Goal: Check status: Check status

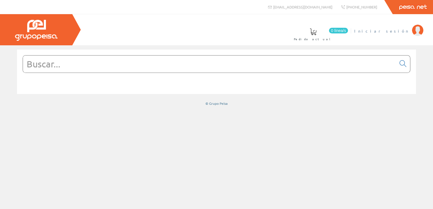
click at [409, 33] on li "Iniciar sesión" at bounding box center [389, 35] width 72 height 22
click at [399, 28] on span "Iniciar sesión" at bounding box center [381, 31] width 55 height 6
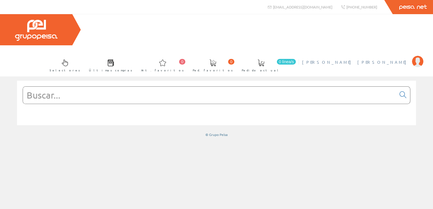
click at [391, 59] on span "[PERSON_NAME]" at bounding box center [355, 62] width 107 height 6
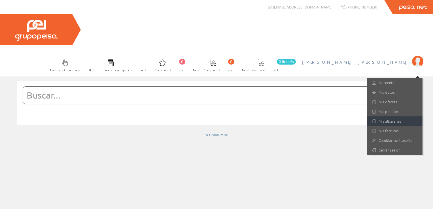
click at [386, 116] on link "Mis albaranes" at bounding box center [394, 121] width 55 height 10
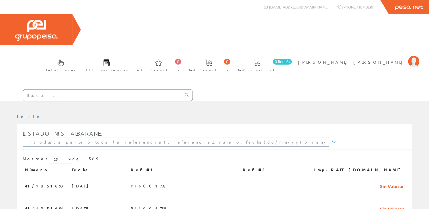
click at [85, 137] on input "text" at bounding box center [176, 142] width 306 height 10
paste input "PIN001393"
type input "PIN001393"
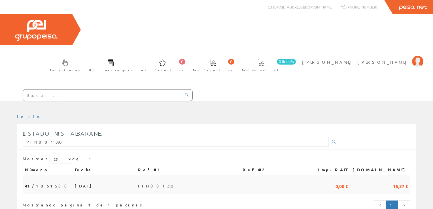
click at [301, 175] on td at bounding box center [273, 184] width 67 height 19
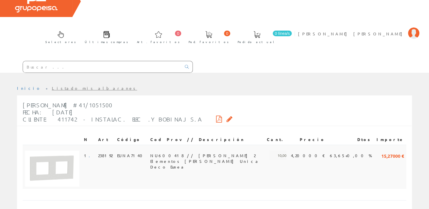
scroll to position [34, 0]
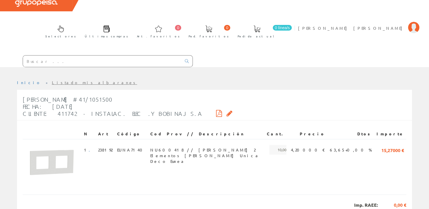
click at [226, 111] on icon at bounding box center [229, 113] width 6 height 4
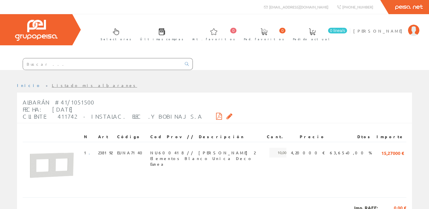
scroll to position [34, 0]
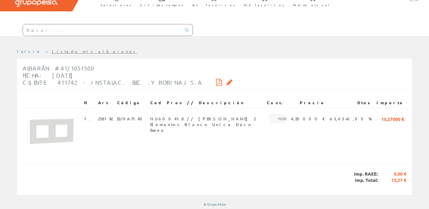
click at [216, 80] on icon at bounding box center [219, 82] width 6 height 4
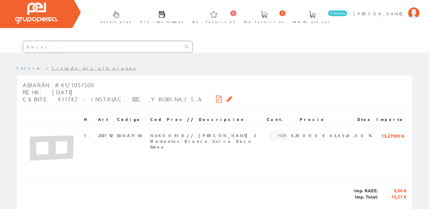
scroll to position [0, 0]
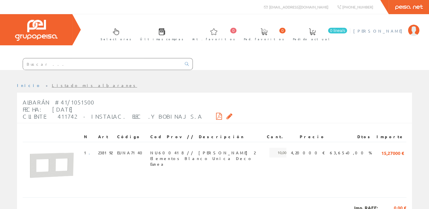
click at [377, 30] on span "[PERSON_NAME] [PERSON_NAME]" at bounding box center [379, 31] width 52 height 6
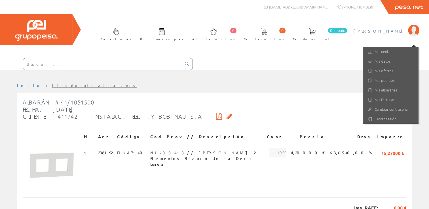
click at [377, 30] on span "[PERSON_NAME] [PERSON_NAME]" at bounding box center [379, 31] width 52 height 6
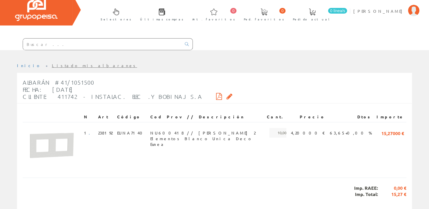
scroll to position [28, 0]
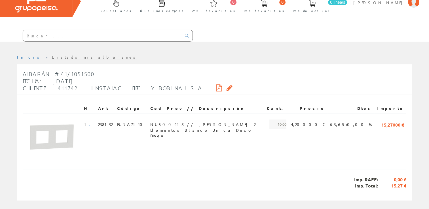
click at [226, 87] on icon at bounding box center [229, 88] width 6 height 4
